Goal: Task Accomplishment & Management: Use online tool/utility

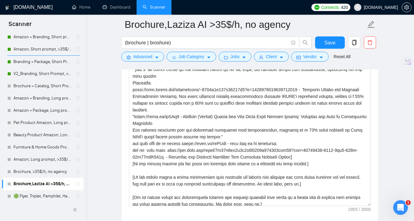
scroll to position [64, 0]
click at [39, 87] on link "Brochure + Catalog, Short Prompt, >36$/h, no agency" at bounding box center [42, 86] width 58 height 12
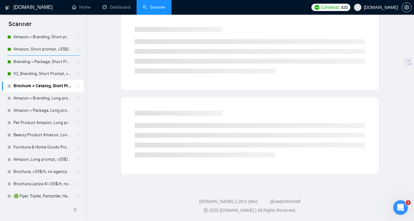
scroll to position [2, 0]
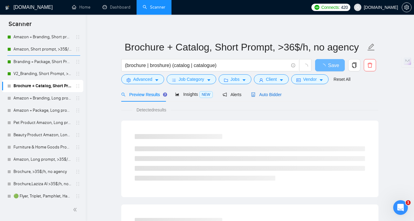
click at [273, 94] on span "Auto Bidder" at bounding box center [266, 94] width 30 height 5
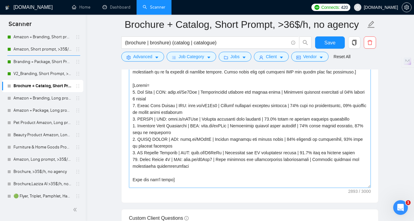
scroll to position [182, 0]
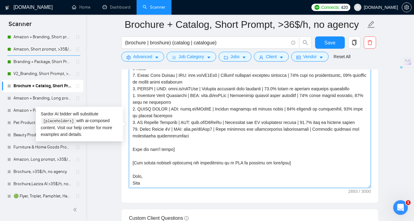
drag, startPoint x: 185, startPoint y: 146, endPoint x: 131, endPoint y: 73, distance: 90.9
click at [131, 73] on textarea "Cover letter template:" at bounding box center [250, 119] width 242 height 138
paste textarea "CLNT: Atris Technology | URL: [PERSON_NAME][DOMAIN_NAME][URL] | Brochure Redesi…"
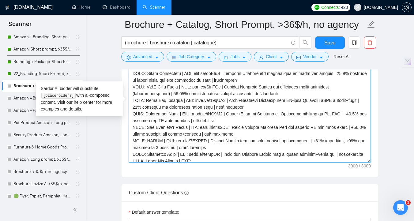
scroll to position [139, 0]
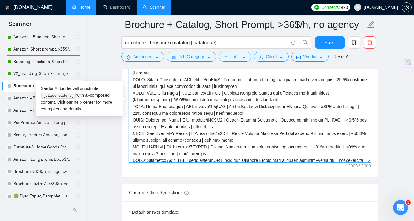
type textarea "[Lorem ipsumd sit amet co adi elitse’d eiusmodtemp in utla etdo 138 magnaaliqu,…"
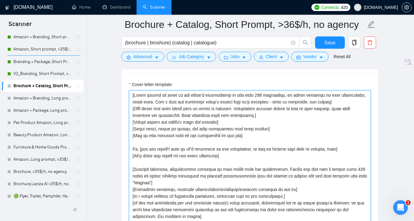
scroll to position [700, 0]
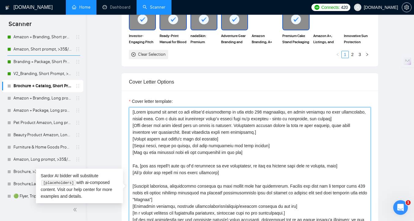
scroll to position [2, 0]
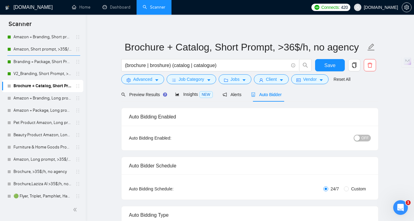
click at [263, 98] on div "Auto Bidder" at bounding box center [266, 94] width 30 height 7
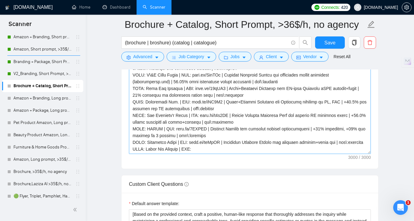
scroll to position [798, 0]
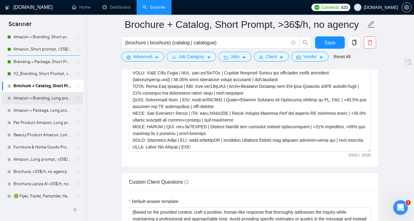
click at [42, 100] on link "Amazon + Branding, Long prompt, >35$/h, no agency" at bounding box center [42, 98] width 58 height 12
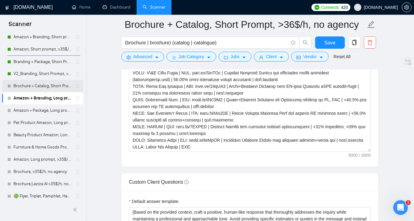
scroll to position [2, 0]
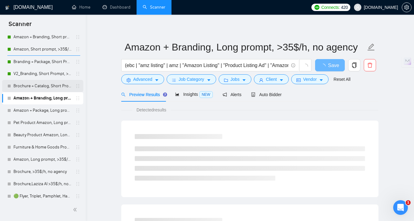
click at [34, 88] on link "Brochure + Catalog, Short Prompt, >36$/h, no agency" at bounding box center [42, 86] width 58 height 12
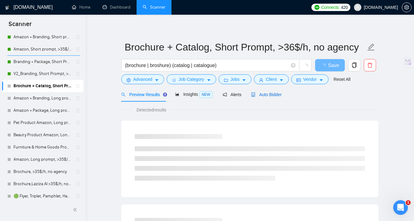
click at [271, 96] on span "Auto Bidder" at bounding box center [266, 94] width 30 height 5
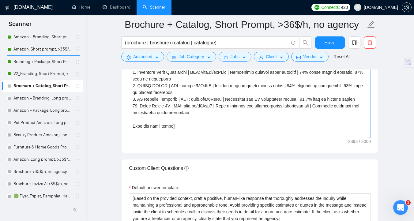
scroll to position [150, 0]
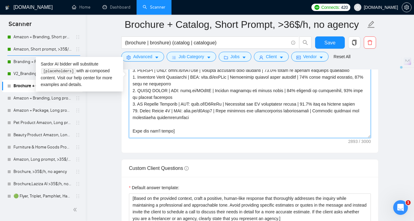
drag, startPoint x: 186, startPoint y: 126, endPoint x: 128, endPoint y: 74, distance: 76.8
click at [128, 75] on div "Cover letter template:" at bounding box center [250, 68] width 257 height 169
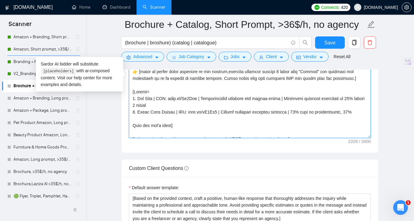
scroll to position [86, 0]
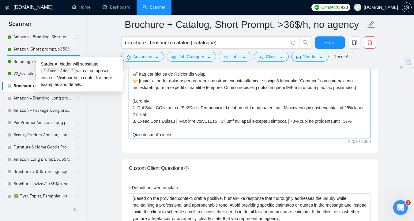
drag, startPoint x: 361, startPoint y: 129, endPoint x: 133, endPoint y: 117, distance: 228.9
click at [133, 117] on textarea "Cover letter template:" at bounding box center [250, 69] width 242 height 138
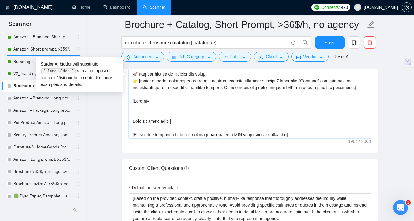
paste textarea "CLNT: Atris Technology | URL: [PERSON_NAME][DOMAIN_NAME][URL] | Brochure Redesi…"
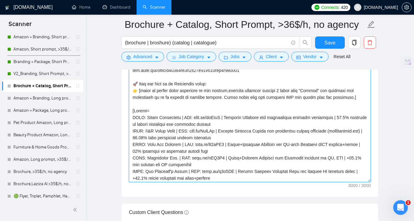
scroll to position [155, 0]
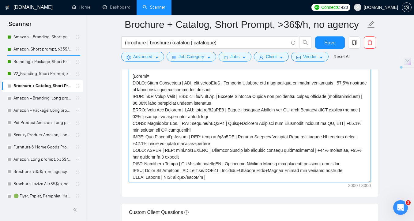
drag, startPoint x: 268, startPoint y: 113, endPoint x: 117, endPoint y: 106, distance: 151.2
click at [117, 106] on main "Brochure + Catalog, Short Prompt, >36$/h, no agency (brochure | broshure) (cata…" at bounding box center [250, 121] width 309 height 1729
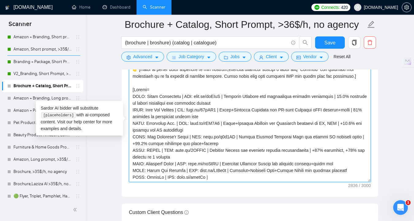
scroll to position [781, 0]
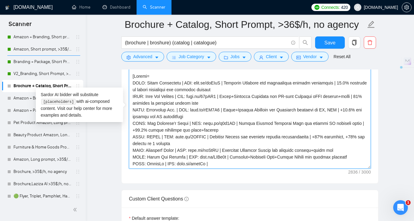
drag, startPoint x: 201, startPoint y: 175, endPoint x: 131, endPoint y: 94, distance: 106.7
click at [131, 94] on textarea "Cover letter template:" at bounding box center [250, 100] width 242 height 138
paste textarea "Construction Sheet Design for solar energy company | +92.7% user satisfaction, …"
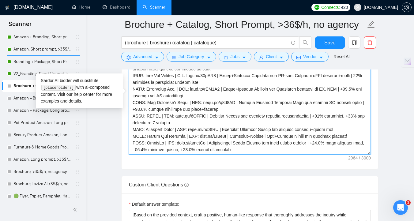
scroll to position [795, 0]
click at [150, 153] on textarea "Cover letter template:" at bounding box center [250, 86] width 242 height 138
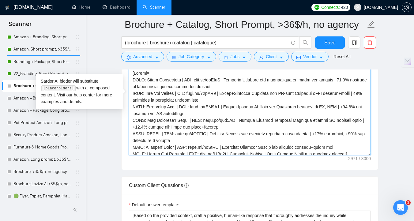
scroll to position [148, 0]
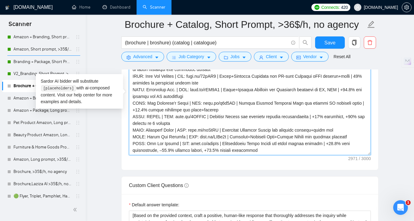
click at [267, 155] on textarea "Cover letter template:" at bounding box center [250, 86] width 242 height 138
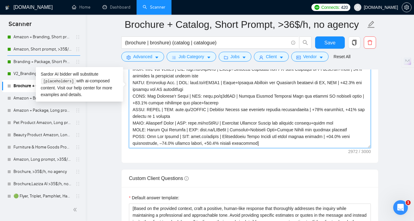
scroll to position [811, 0]
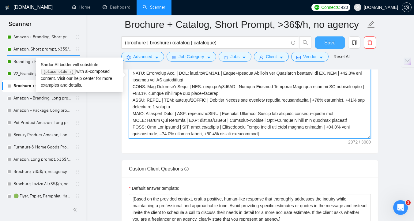
type textarea "[Lorem ipsumd sit amet co adi elitse’d eiusmodtemp in utla etdo 138 magnaaliqu,…"
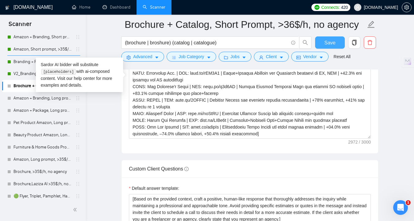
click at [335, 43] on span "Save" at bounding box center [329, 43] width 11 height 8
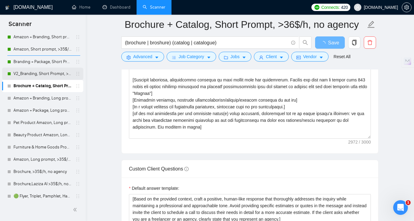
click at [20, 75] on link "V2_Branding, Short Prompt, >36$/h, no agency" at bounding box center [42, 74] width 58 height 12
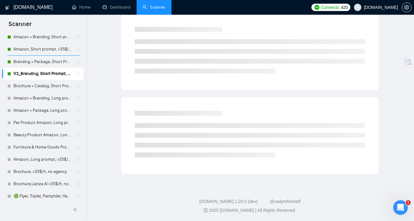
scroll to position [2, 0]
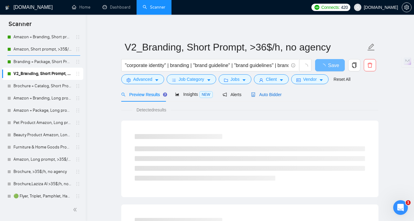
click at [274, 97] on span "Auto Bidder" at bounding box center [266, 94] width 30 height 5
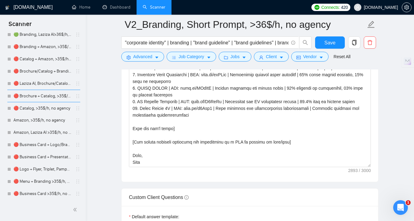
scroll to position [790, 0]
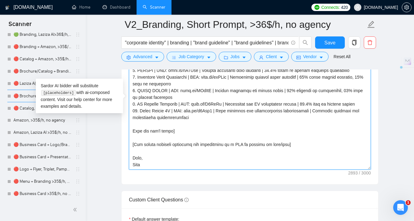
drag, startPoint x: 133, startPoint y: 132, endPoint x: 146, endPoint y: 163, distance: 33.8
click at [146, 163] on textarea "Cover letter template:" at bounding box center [250, 101] width 242 height 138
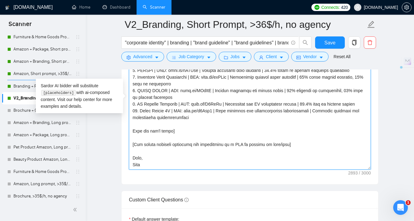
scroll to position [51, 0]
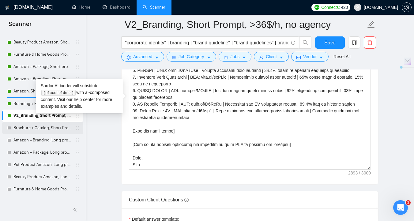
click at [36, 129] on link "Brochure + Catalog, Short Prompt, >36$/h, no agency" at bounding box center [42, 128] width 58 height 12
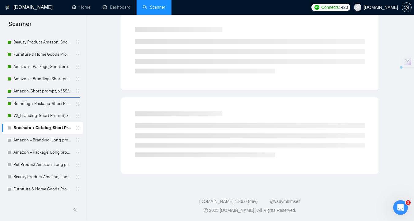
scroll to position [2, 0]
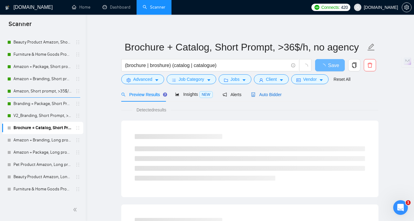
click at [277, 96] on span "Auto Bidder" at bounding box center [266, 94] width 30 height 5
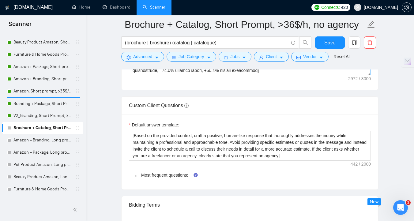
scroll to position [881, 0]
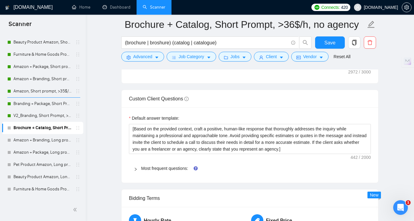
click at [253, 69] on textarea "Cover letter template:" at bounding box center [250, 0] width 242 height 138
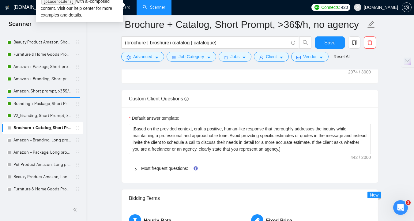
paste textarea "Read but don't write] [Use"
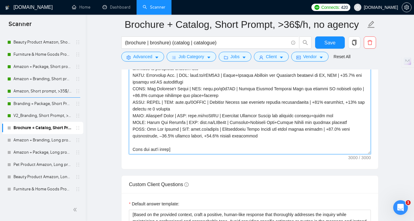
scroll to position [161, 0]
drag, startPoint x: 171, startPoint y: 92, endPoint x: 130, endPoint y: 88, distance: 41.0
click at [130, 88] on textarea "Cover letter template:" at bounding box center [250, 86] width 242 height 138
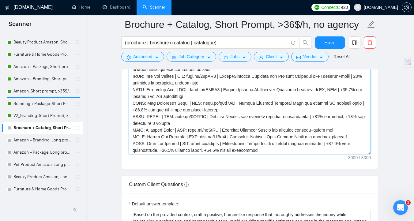
scroll to position [149, 0]
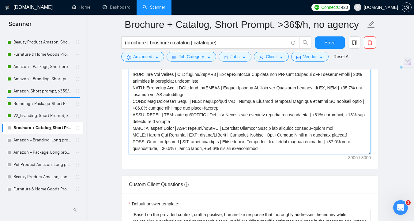
drag, startPoint x: 248, startPoint y: 91, endPoint x: 123, endPoint y: 86, distance: 124.5
click at [123, 86] on div "Cover letter template:" at bounding box center [250, 84] width 257 height 169
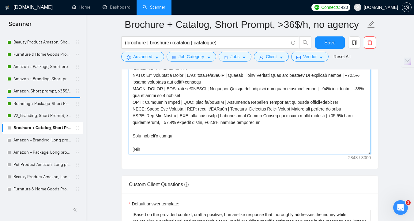
scroll to position [162, 0]
drag, startPoint x: 152, startPoint y: 160, endPoint x: 129, endPoint y: 160, distance: 23.6
click at [129, 160] on div "Cover letter template:" at bounding box center [250, 84] width 257 height 169
paste textarea "Read but don't write] [Use simple question regarding job description as a CTA t…"
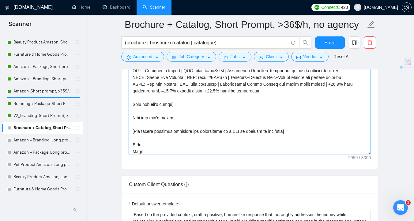
drag, startPoint x: 178, startPoint y: 127, endPoint x: 126, endPoint y: 127, distance: 52.7
click at [126, 127] on div "Cover letter template:" at bounding box center [250, 84] width 257 height 169
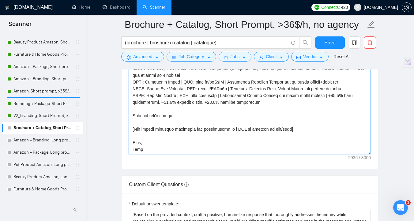
scroll to position [182, 0]
type textarea "[Lorem ipsumd sit amet co adi elitse’d eiusmodtemp in utla etdo 138 magnaaliqu,…"
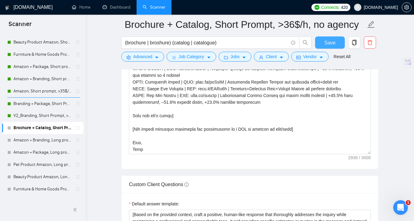
click at [331, 44] on span "Save" at bounding box center [329, 43] width 11 height 8
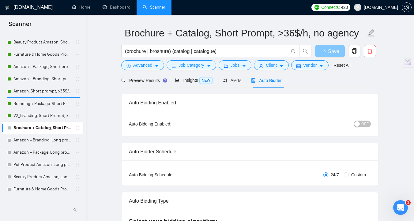
scroll to position [0, 0]
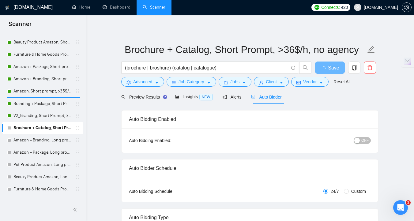
click at [134, 76] on div "(brochure | broshure) (catalog | catalogue)" at bounding box center [216, 69] width 193 height 15
click at [136, 83] on span "Advanced" at bounding box center [142, 81] width 19 height 7
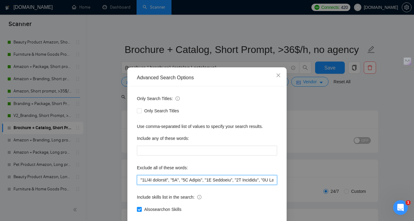
click at [190, 183] on input "text" at bounding box center [207, 180] width 140 height 10
click at [153, 180] on input "text" at bounding box center [207, 180] width 140 height 10
paste input ""7L/6I dolorsit", "8A", "6C Adipis", "5E Seddoeiu", "4T Incididu", "0U Laboreet…"
type input ""7L/6I dolorsit", "8A", "6C Adipis", "5E Seddoeiu", "4T Incididu", "0U Laboreet…"
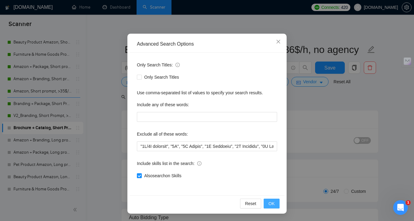
click at [269, 204] on span "OK" at bounding box center [272, 203] width 6 height 7
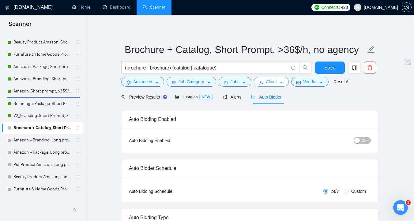
drag, startPoint x: 267, startPoint y: 84, endPoint x: 247, endPoint y: 127, distance: 47.7
click at [267, 84] on button "Client" at bounding box center [271, 82] width 35 height 10
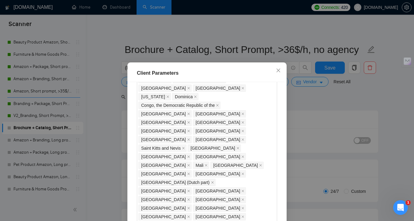
scroll to position [447, 0]
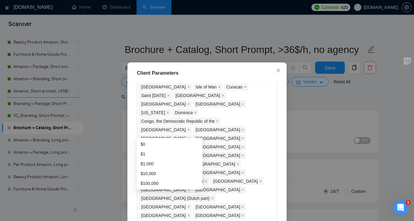
scroll to position [544, 0]
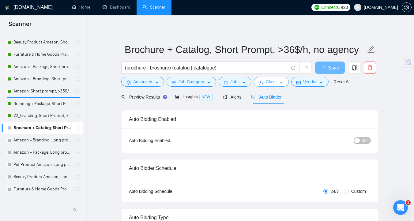
scroll to position [0, 0]
click at [144, 97] on span "Preview Results" at bounding box center [143, 97] width 44 height 5
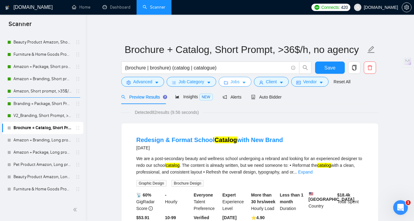
click at [240, 82] on span "Jobs" at bounding box center [235, 81] width 9 height 7
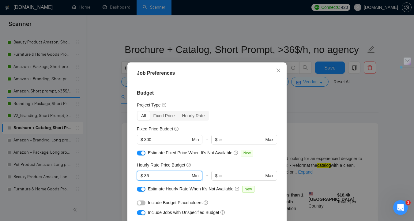
drag, startPoint x: 150, startPoint y: 175, endPoint x: 140, endPoint y: 175, distance: 10.1
click at [140, 175] on span "$ 36 Min" at bounding box center [169, 176] width 65 height 10
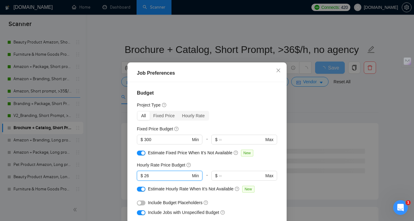
scroll to position [191, 0]
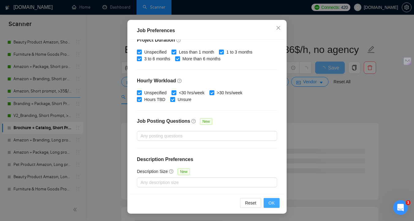
type input "26"
click at [272, 205] on span "OK" at bounding box center [272, 203] width 6 height 7
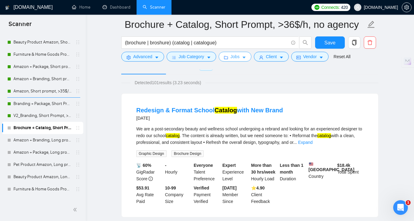
scroll to position [0, 0]
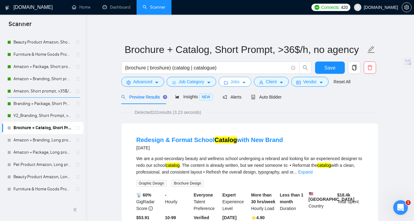
click at [236, 79] on span "Jobs" at bounding box center [235, 81] width 9 height 7
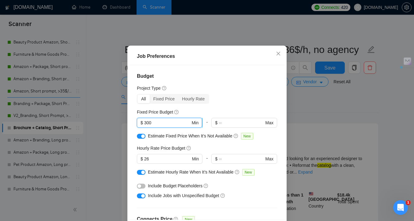
drag, startPoint x: 150, startPoint y: 140, endPoint x: 145, endPoint y: 140, distance: 5.2
click at [145, 126] on input "300" at bounding box center [167, 122] width 46 height 7
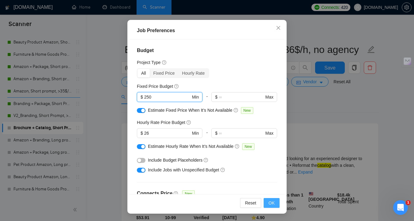
type input "250"
click at [270, 199] on button "OK" at bounding box center [272, 203] width 16 height 10
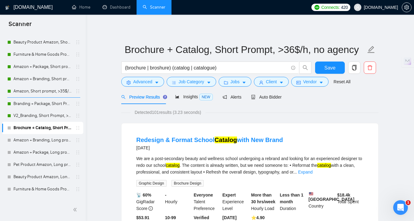
scroll to position [17, 0]
click at [267, 100] on div "Auto Bidder" at bounding box center [266, 97] width 30 height 7
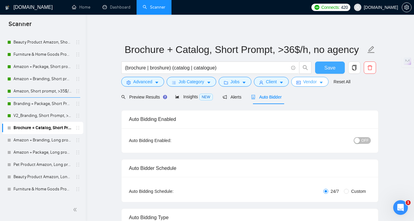
click at [328, 70] on span "Save" at bounding box center [329, 68] width 11 height 8
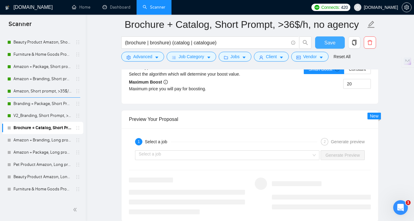
scroll to position [1180, 0]
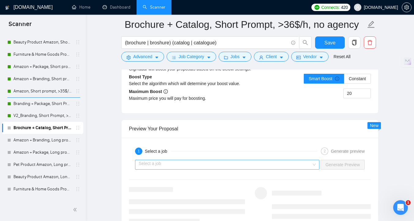
click at [297, 166] on input "search" at bounding box center [225, 164] width 173 height 9
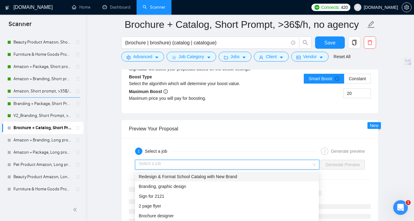
click at [271, 178] on div "Redesign & Format School Catalog with New Brand" at bounding box center [227, 176] width 176 height 7
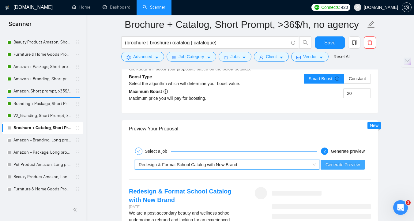
click at [339, 163] on span "Generate Preview" at bounding box center [343, 164] width 34 height 7
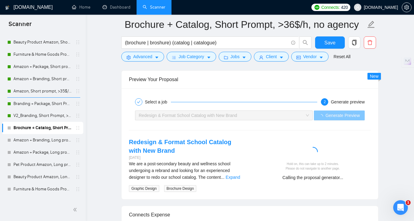
scroll to position [1230, 0]
click at [237, 177] on link "Expand" at bounding box center [233, 177] width 14 height 5
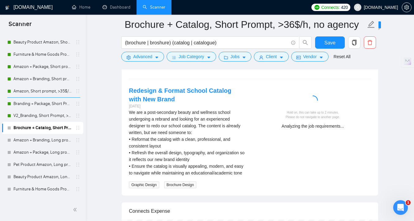
scroll to position [1281, 0]
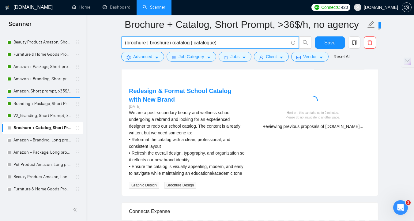
click at [225, 42] on input "(brochure | broshure) (catalog | catalogue)" at bounding box center [207, 43] width 164 height 8
click at [173, 42] on input "(brochure | broshure) (catalog | catalogue)" at bounding box center [207, 43] width 164 height 8
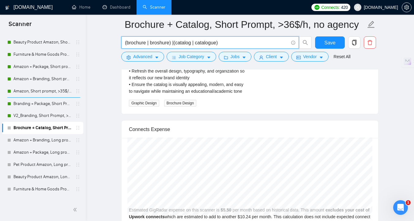
type input "(brochure | broshure) | (catalog | catalogue)"
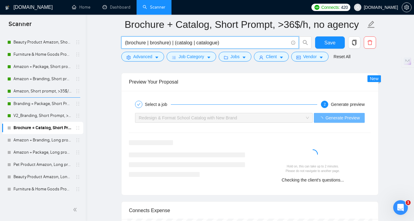
scroll to position [1233, 0]
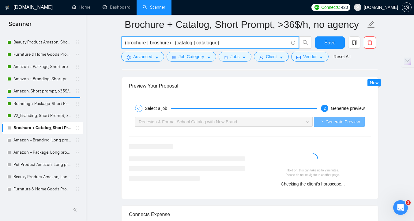
type input "(brochure | broshure) | (catalog | catalogue)"
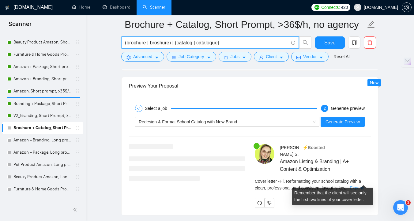
click at [362, 186] on link "Expand" at bounding box center [357, 188] width 14 height 5
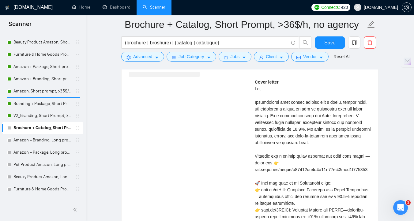
scroll to position [1337, 0]
drag, startPoint x: 270, startPoint y: 171, endPoint x: 255, endPoint y: 163, distance: 17.0
click at [255, 163] on div "Cover letter" at bounding box center [313, 186] width 116 height 216
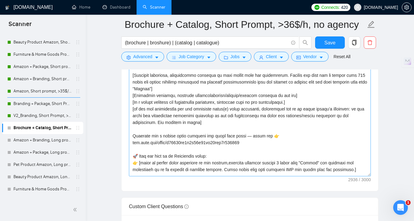
scroll to position [51, 0]
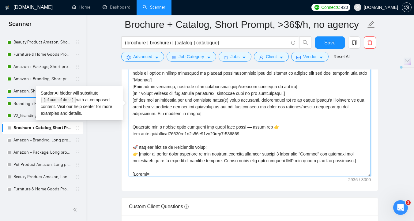
drag, startPoint x: 178, startPoint y: 127, endPoint x: 206, endPoint y: 128, distance: 27.9
click at [206, 128] on textarea "Cover letter template:" at bounding box center [250, 108] width 242 height 138
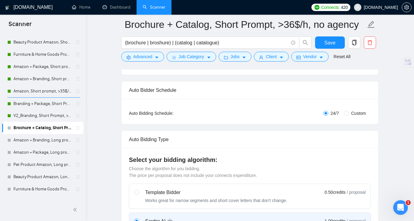
scroll to position [0, 0]
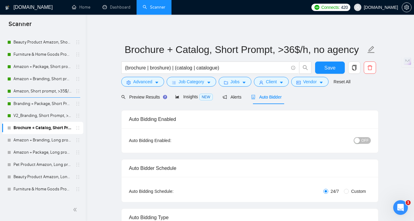
type textarea "[Lorem ipsumd sit amet co adi elitse’d eiusmodtemp in utla etdo 138 magnaaliqu,…"
click at [134, 100] on div "Preview Results" at bounding box center [143, 97] width 44 height 7
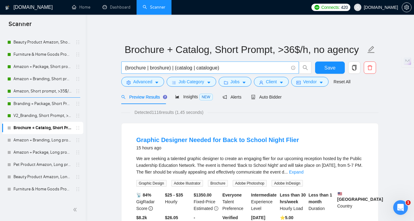
click at [232, 67] on input "(brochure | broshure) | (catalog | catalogue)" at bounding box center [207, 68] width 164 height 8
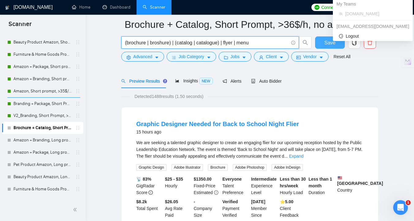
scroll to position [40, 0]
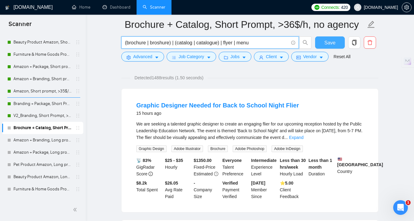
type input "(brochure | broshure) | (catalog | catalogue) | flyer | menu"
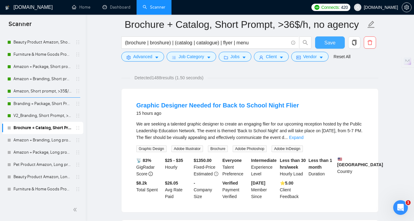
click at [326, 46] on span "Save" at bounding box center [329, 43] width 11 height 8
